Goal: Navigation & Orientation: Find specific page/section

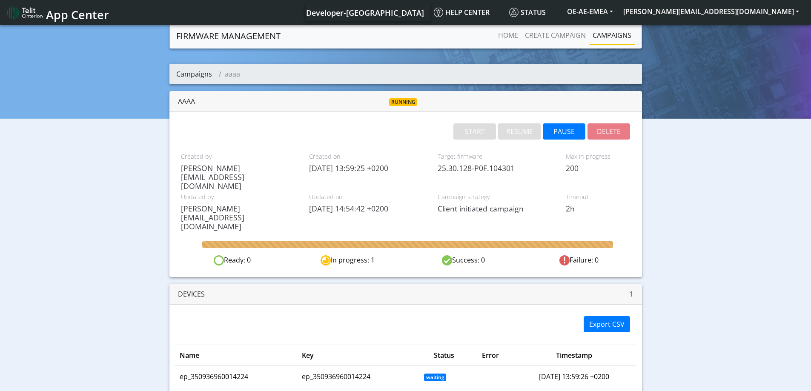
click at [198, 74] on link "Campaigns" at bounding box center [194, 73] width 36 height 9
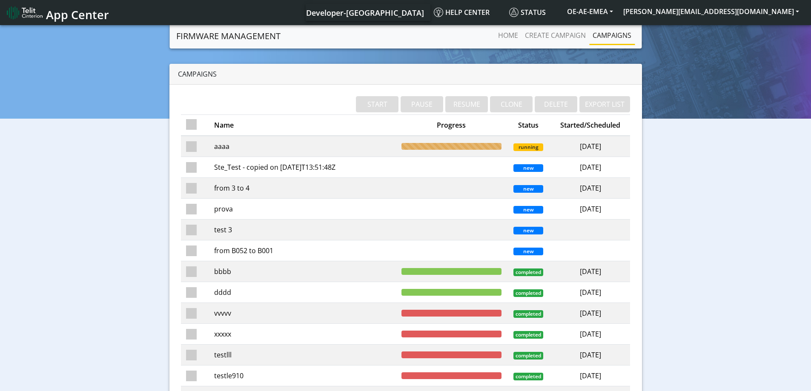
click at [304, 273] on td "bbbb" at bounding box center [302, 271] width 187 height 21
